Goal: Communication & Community: Answer question/provide support

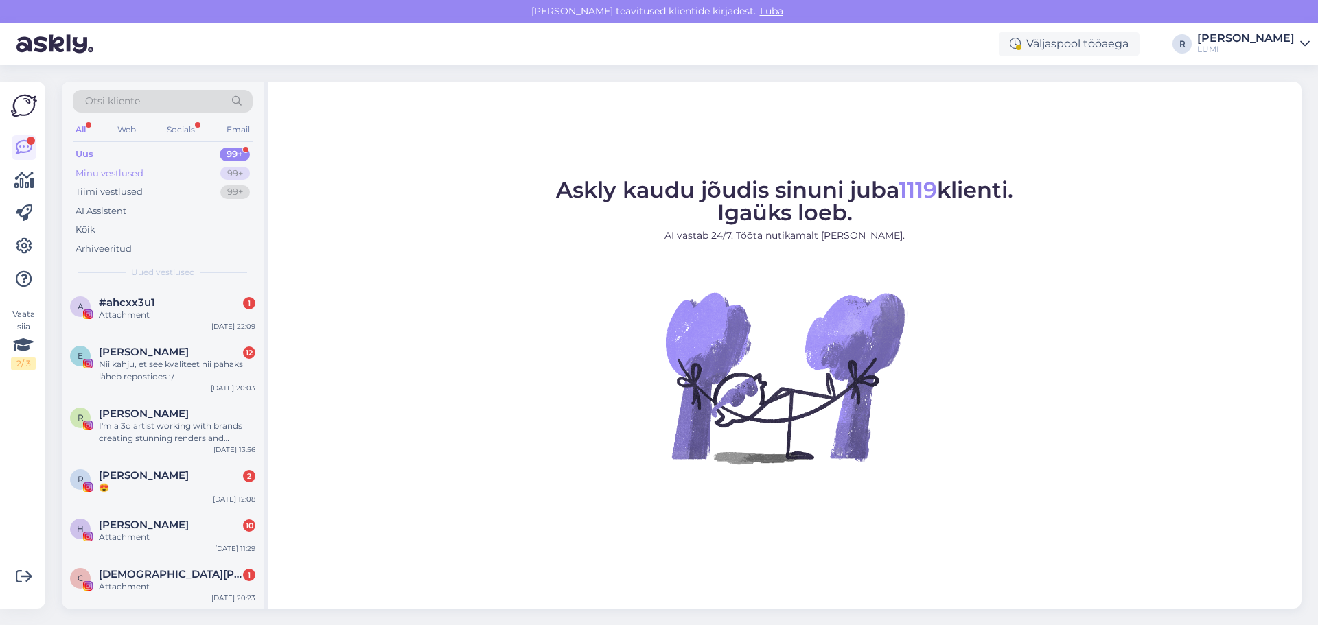
click at [102, 178] on div "Minu vestlused" at bounding box center [109, 174] width 68 height 14
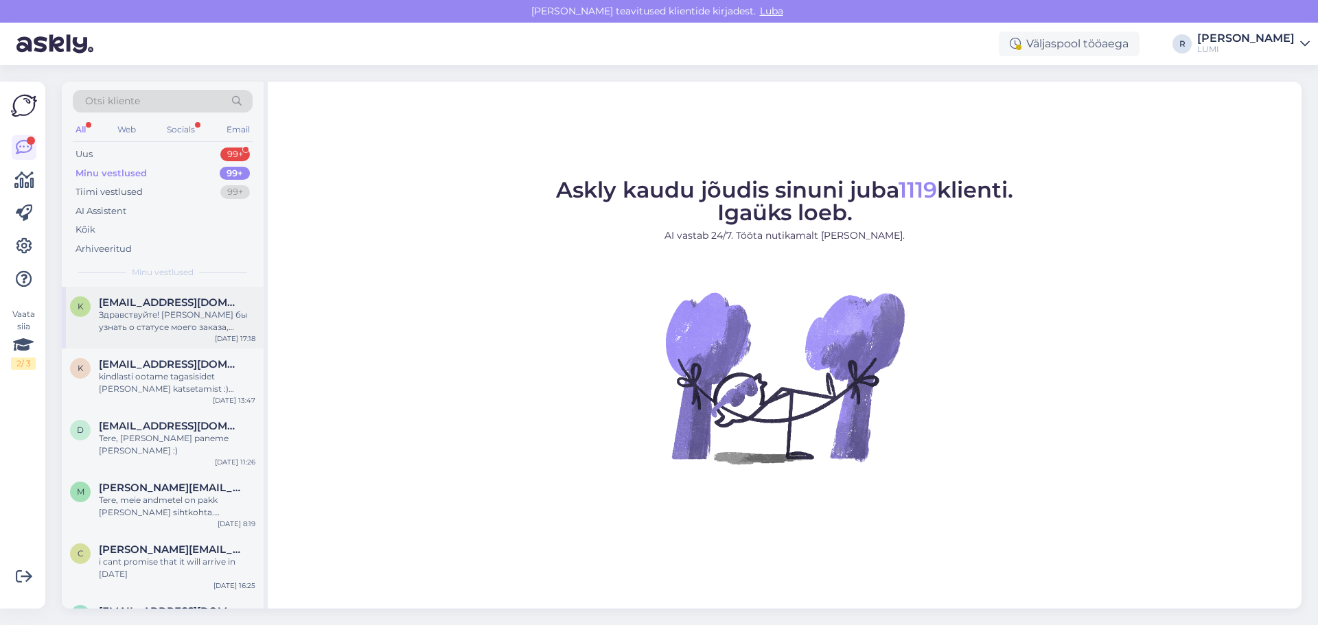
click at [232, 314] on div "Здравствуйте! [PERSON_NAME] бы узнать о статусе моего заказа, который делала 19…" at bounding box center [177, 321] width 156 height 25
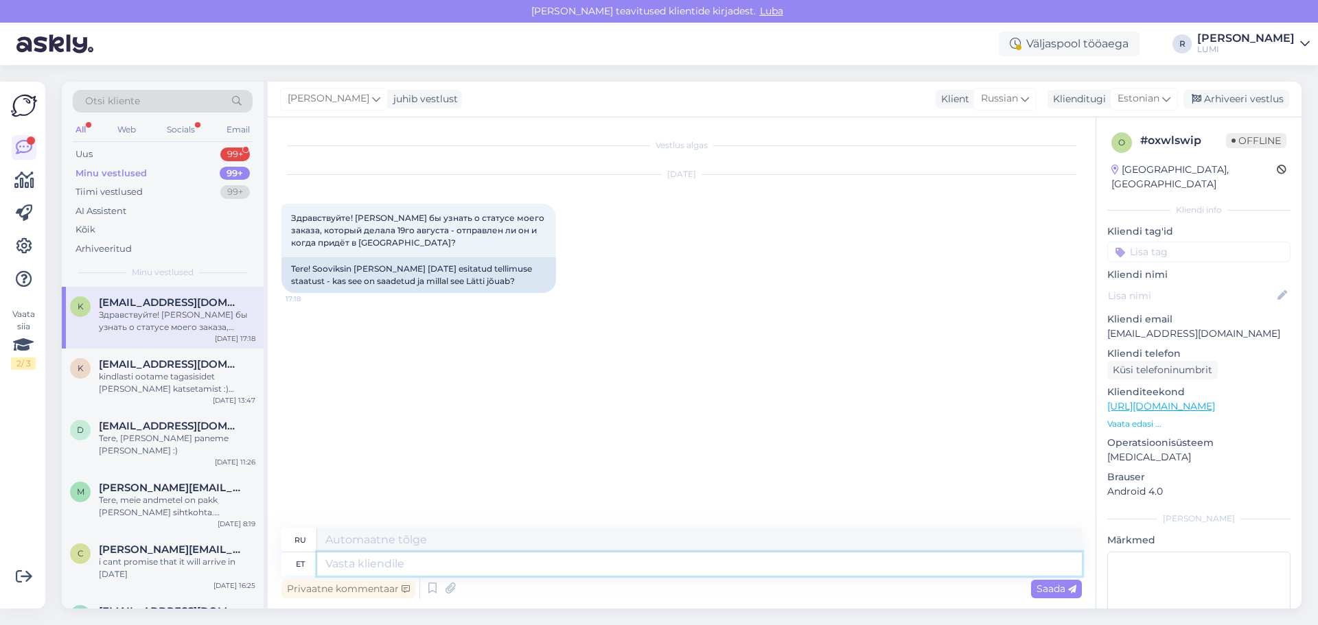
click at [428, 564] on textarea at bounding box center [699, 564] width 765 height 23
type textarea "Tere, m"
type textarea "Привет,"
type textarea "Tere, meie a"
type textarea "Привет, мы"
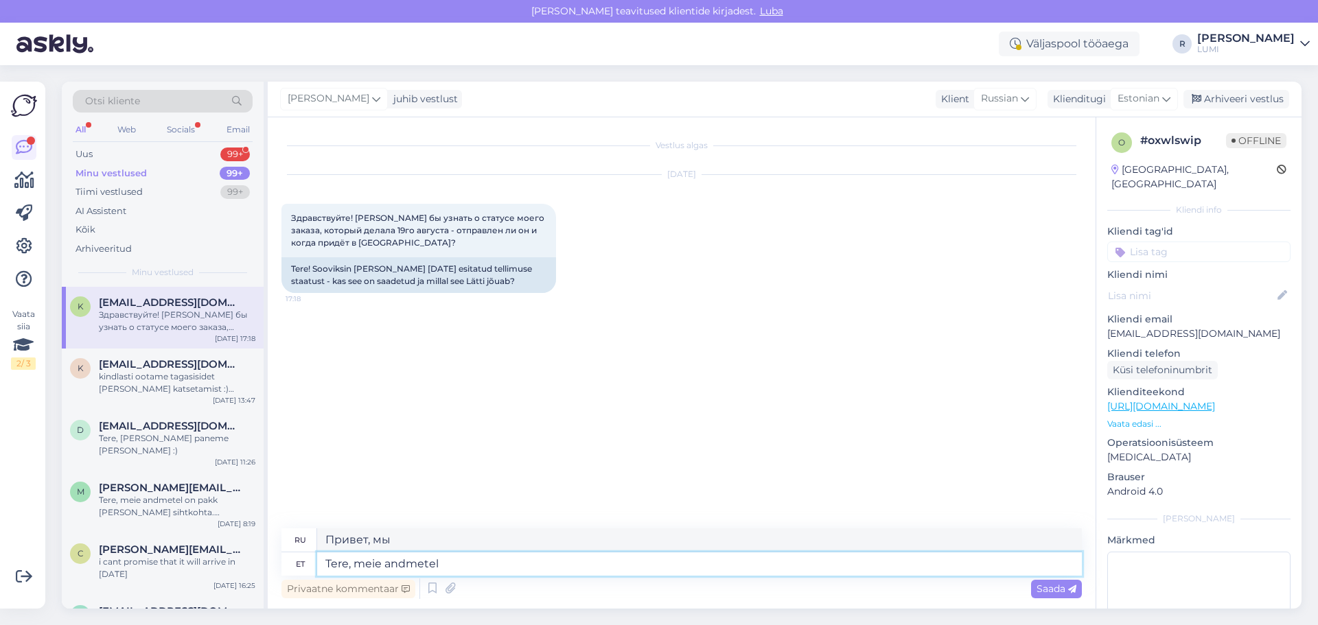
type textarea "Tere, meie andmetel o"
type textarea "Здравствуйте, по нашим данным"
type textarea "Tere, meie andmetel on"
type textarea "Здравствуйте, по нашим данным,"
type textarea "Tere, meie andmetel on pakk t"
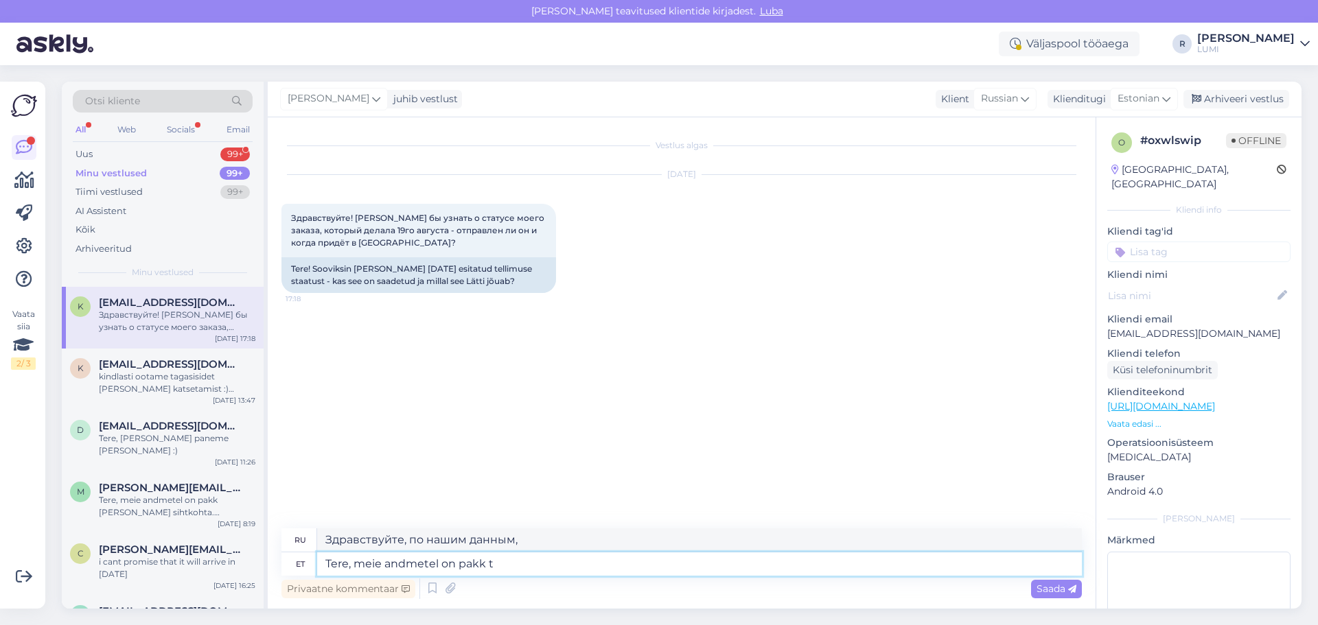
type textarea "Здравствуйте, по нашим данным, посылка"
type textarea "Tere, meie andmetel on pakk teil k"
type textarea "Здравствуйте, посылка у нас."
type textarea "Tere, meie andmetel on pakk teil [PERSON_NAME]"
type textarea "Здравствуйте, мы получили вашу посылку."
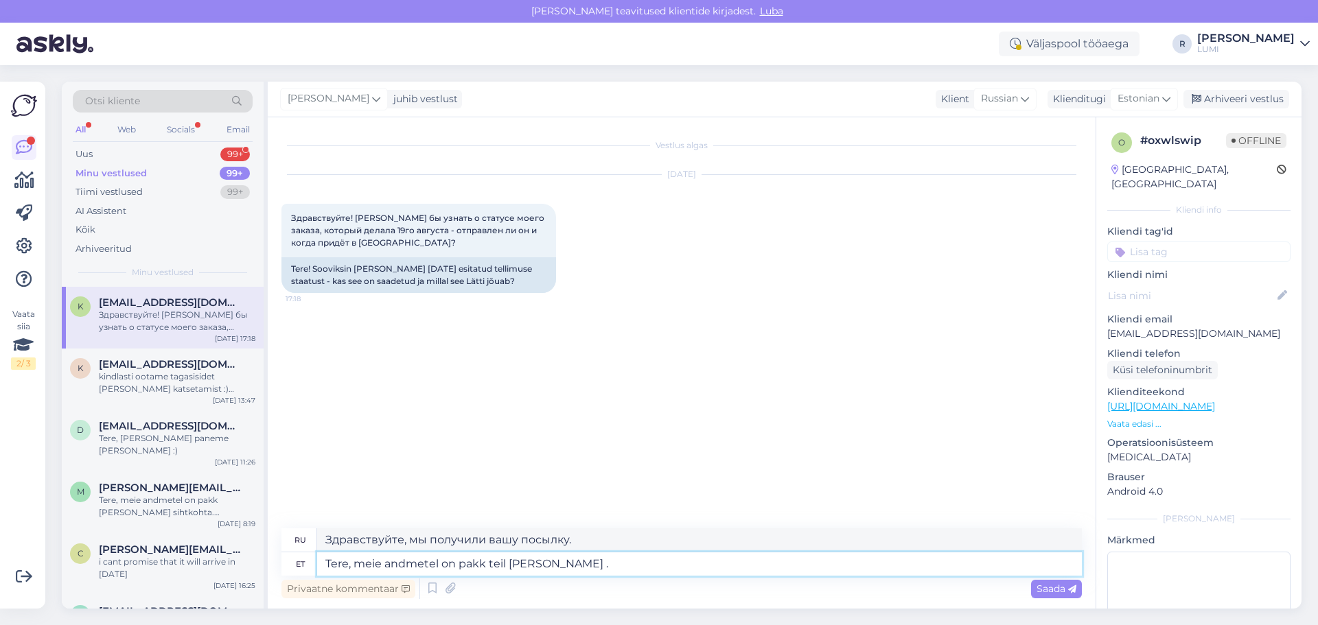
drag, startPoint x: 571, startPoint y: 564, endPoint x: 349, endPoint y: 567, distance: 221.7
click at [349, 567] on textarea "Tere, meie andmetel on pakk teil [PERSON_NAME] ." at bounding box center [699, 564] width 765 height 23
type textarea "Tere, n"
type textarea "Привет,"
type textarea "Tere, näeme"
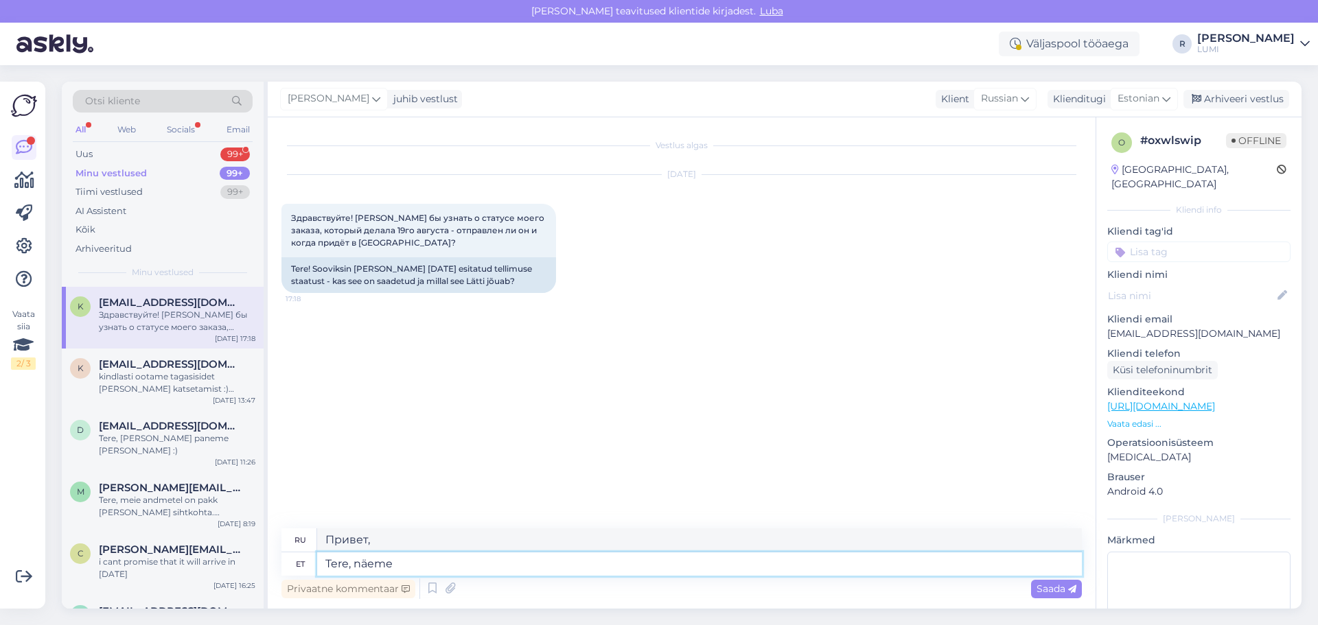
type textarea "Здравствуйте, увидимся позже."
type textarea "Tere, näeme et ol"
type textarea "Привет, давай посмотрим."
type textarea "Tere, näeme et olete pa"
type textarea "Привет, я вижу, что ты здесь."
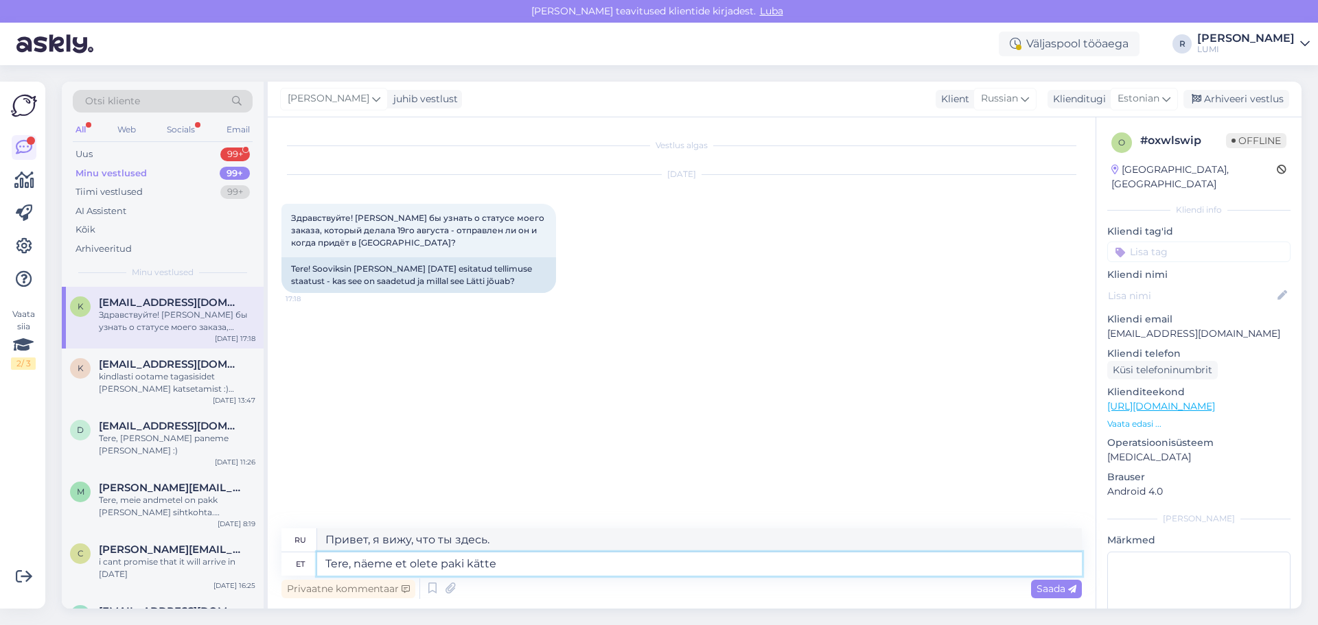
type textarea "Tere, näeme et olete paki kätte s"
type textarea "Здравствуйте, я вижу, что вы получили посылку."
type textarea "Tere, näeme et olete paki kätte saanud :"
type textarea "Здравствуйте, мы видим, что вы получили посылку."
type textarea "Tere, näeme et olete paki kätte saanud :)"
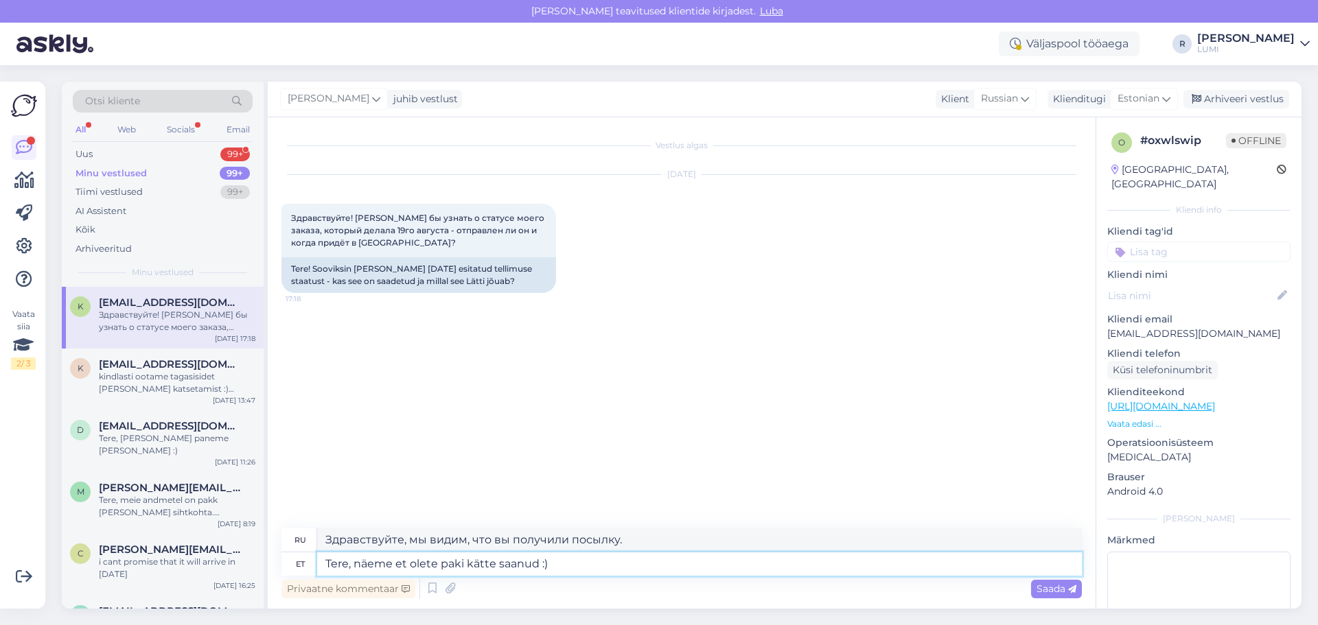
type textarea "Привет, мы видим, что вы получили посылку :)"
type textarea "Tere, näeme et olete paki kätte saanud :)"
click at [1040, 585] on span "Saada" at bounding box center [1056, 589] width 40 height 12
